Goal: Check status

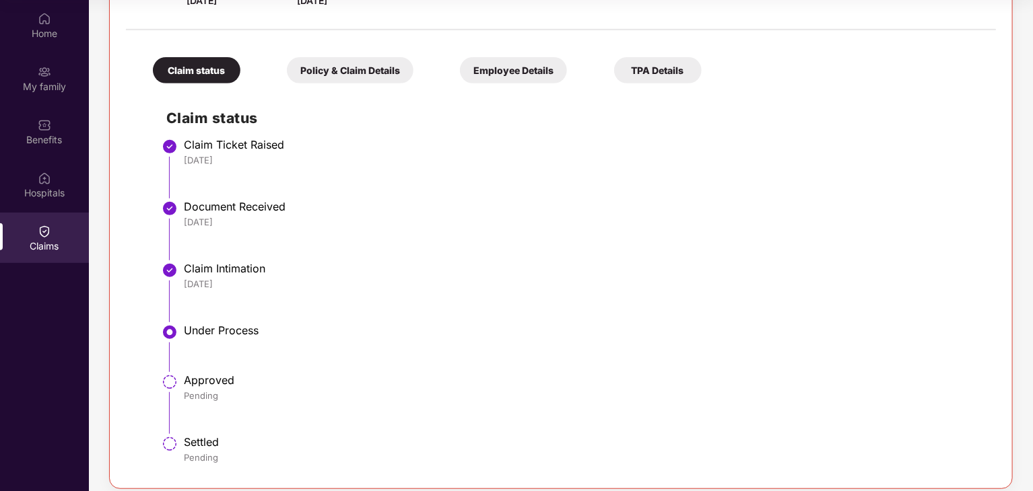
scroll to position [264, 0]
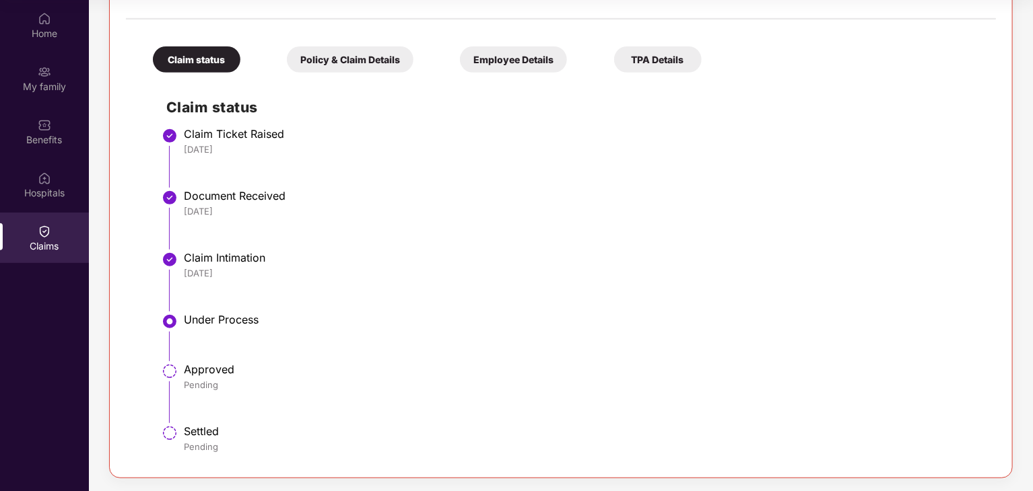
click at [549, 324] on div "Under Process" at bounding box center [583, 319] width 798 height 13
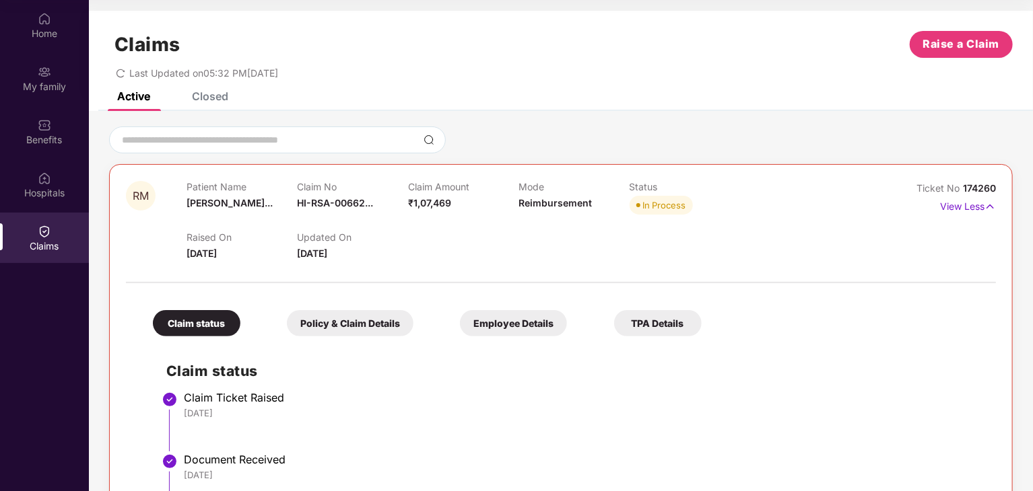
click at [124, 71] on icon "redo" at bounding box center [120, 73] width 8 height 9
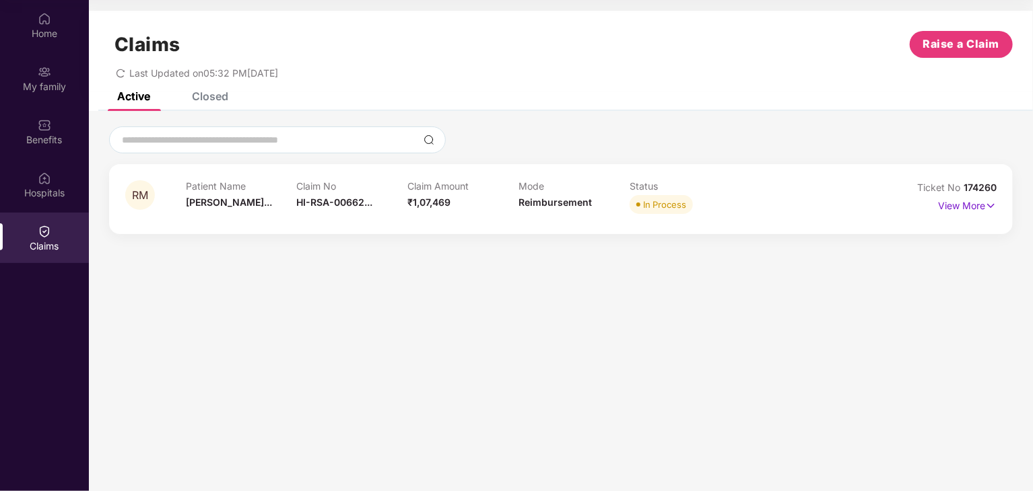
click at [716, 200] on div "In Process" at bounding box center [684, 204] width 111 height 19
click at [990, 205] on img at bounding box center [990, 206] width 11 height 15
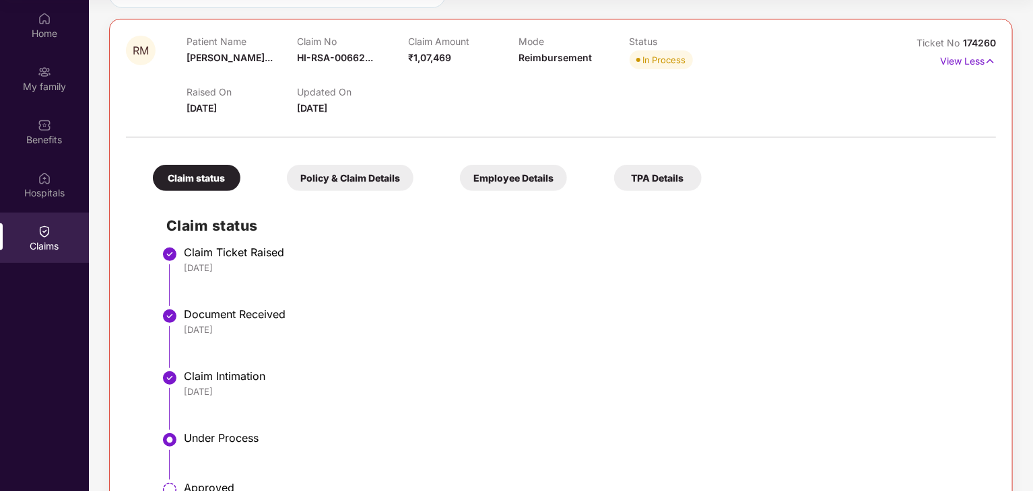
scroll to position [145, 0]
click at [381, 176] on div "Policy & Claim Details" at bounding box center [350, 178] width 127 height 26
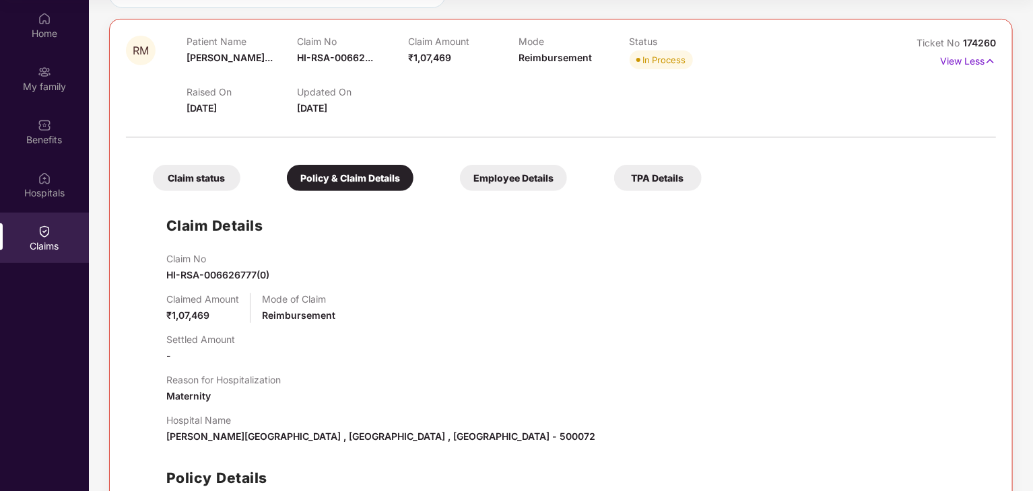
click at [484, 184] on div "Employee Details" at bounding box center [513, 178] width 107 height 26
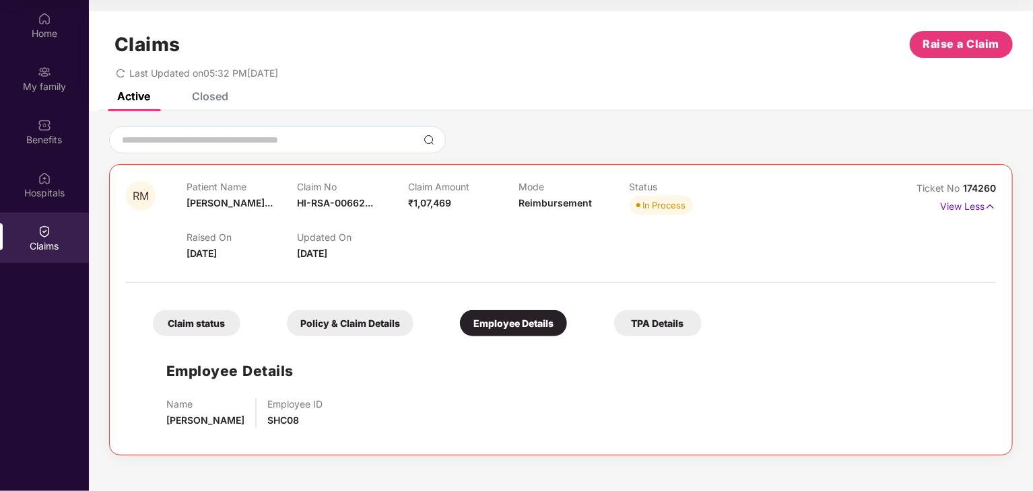
click at [641, 320] on div "TPA Details" at bounding box center [658, 323] width 88 height 26
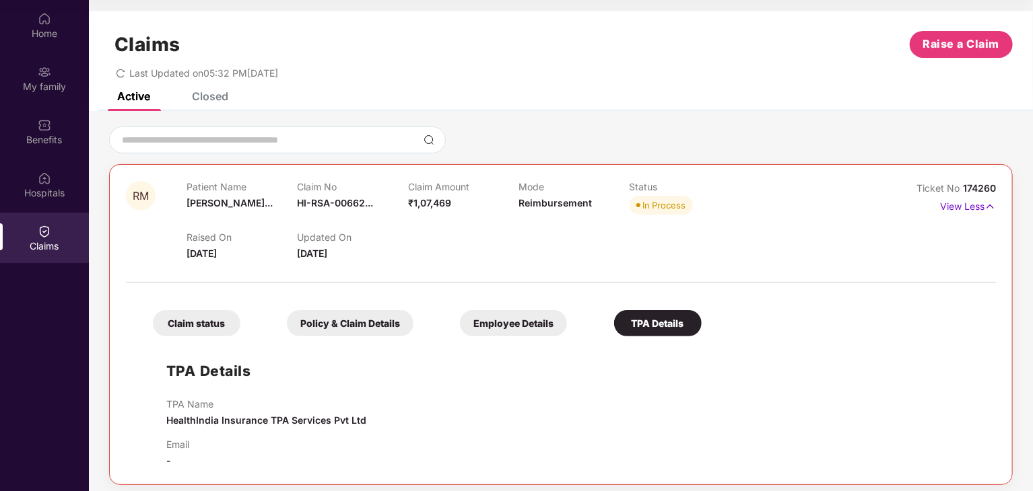
scroll to position [7, 0]
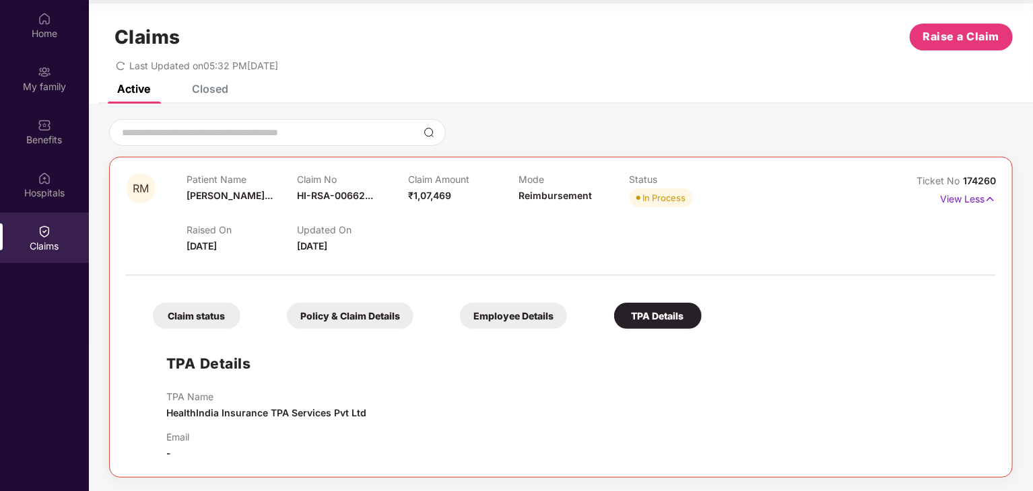
click at [189, 448] on div "Email -" at bounding box center [177, 446] width 23 height 30
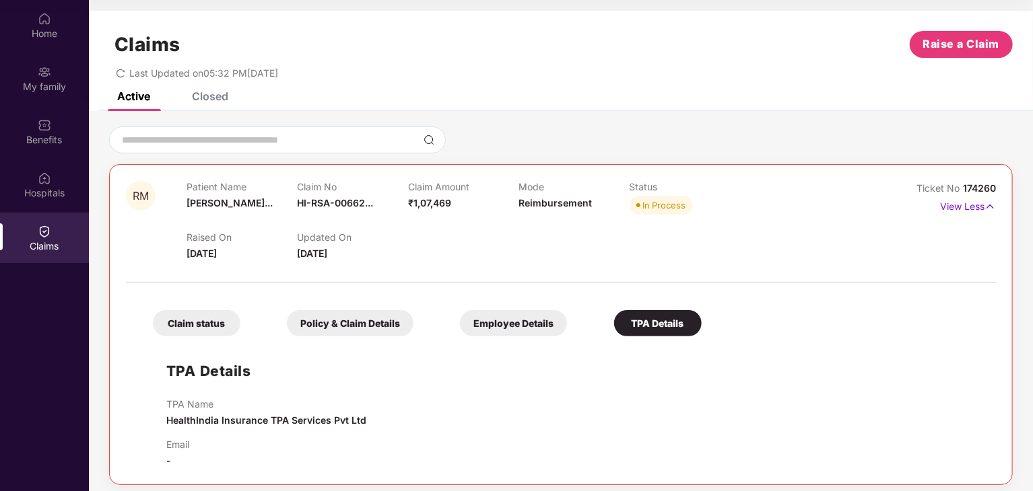
click at [194, 97] on div "Closed" at bounding box center [210, 96] width 36 height 13
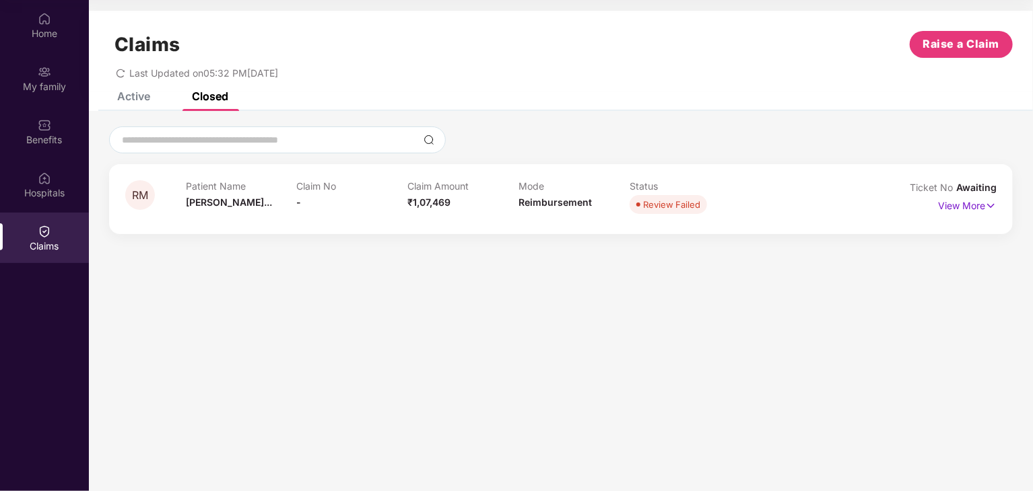
click at [137, 111] on div "RM Patient Name [PERSON_NAME]... Claim No HI-RSA-00662... Claim Amount ₹1,07,46…" at bounding box center [561, 179] width 944 height 137
click at [134, 105] on div "Active" at bounding box center [123, 96] width 53 height 30
